Goal: Task Accomplishment & Management: Manage account settings

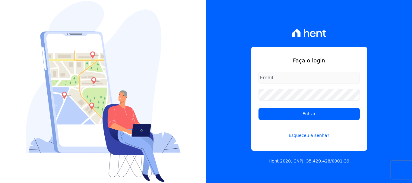
type input "[EMAIL_ADDRESS][DOMAIN_NAME]"
click at [284, 80] on input "[EMAIL_ADDRESS][DOMAIN_NAME]" at bounding box center [308, 78] width 101 height 12
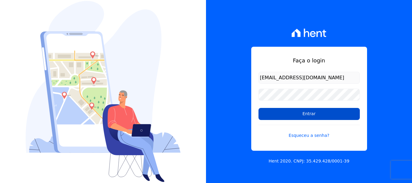
click at [306, 111] on input "Entrar" at bounding box center [308, 114] width 101 height 12
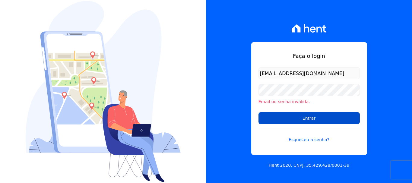
click at [308, 119] on input "Entrar" at bounding box center [308, 118] width 101 height 12
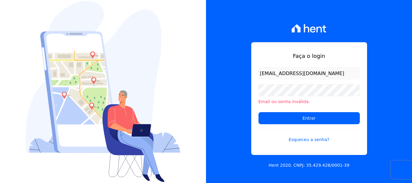
click at [287, 71] on input "[EMAIL_ADDRESS][DOMAIN_NAME]" at bounding box center [308, 73] width 101 height 12
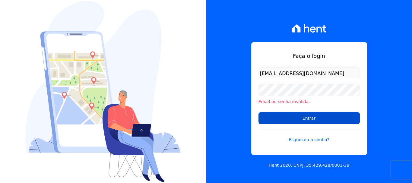
click at [307, 120] on input "Entrar" at bounding box center [308, 118] width 101 height 12
click at [302, 117] on input "Entrar" at bounding box center [308, 118] width 101 height 12
